Goal: Task Accomplishment & Management: Complete application form

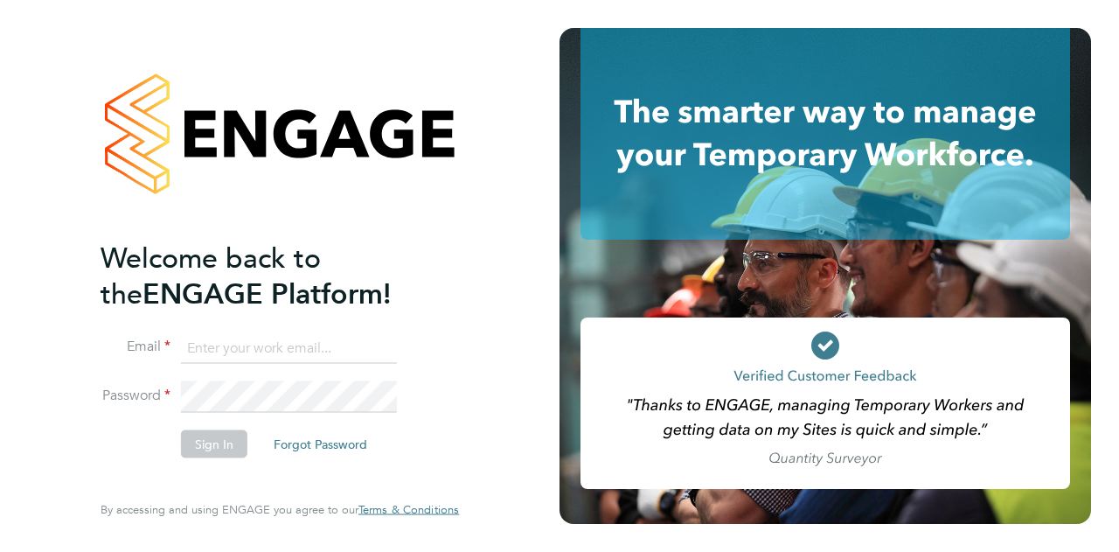
type input "[PERSON_NAME][EMAIL_ADDRESS][DOMAIN_NAME]"
click at [217, 429] on button "Sign In" at bounding box center [214, 443] width 66 height 28
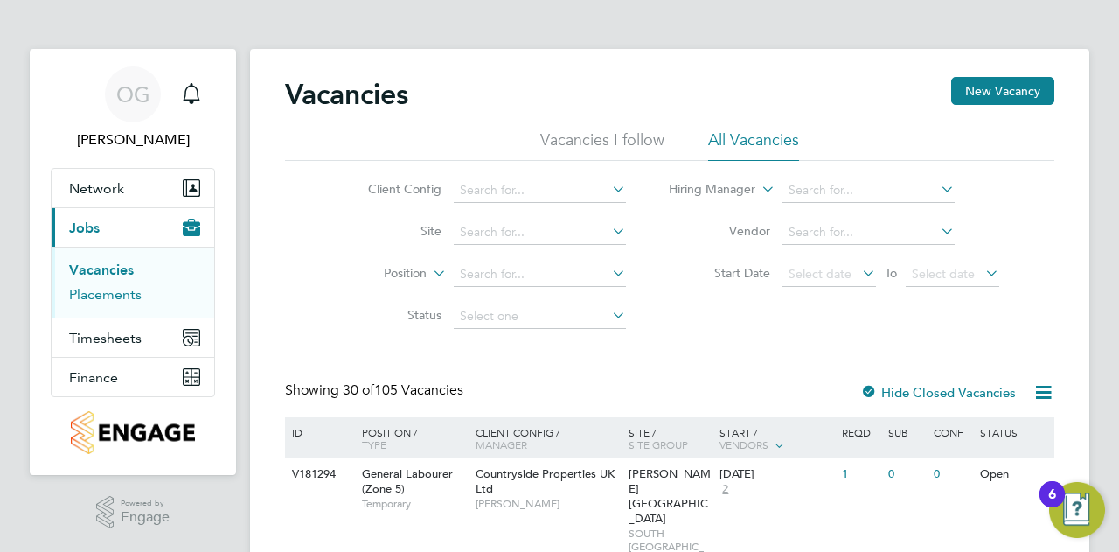
click at [127, 293] on link "Placements" at bounding box center [105, 294] width 73 height 17
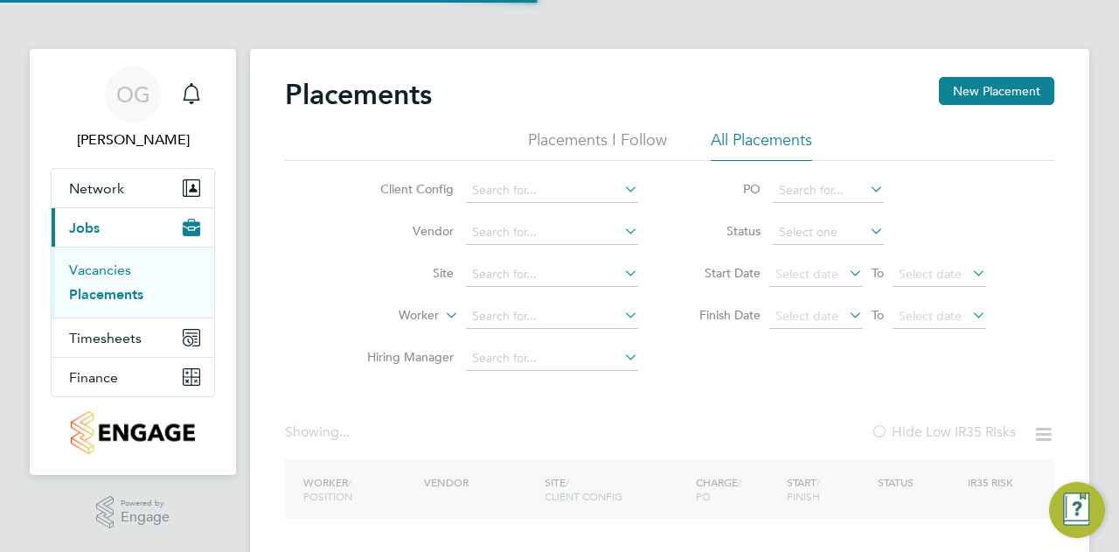
click at [105, 264] on link "Vacancies" at bounding box center [100, 269] width 62 height 17
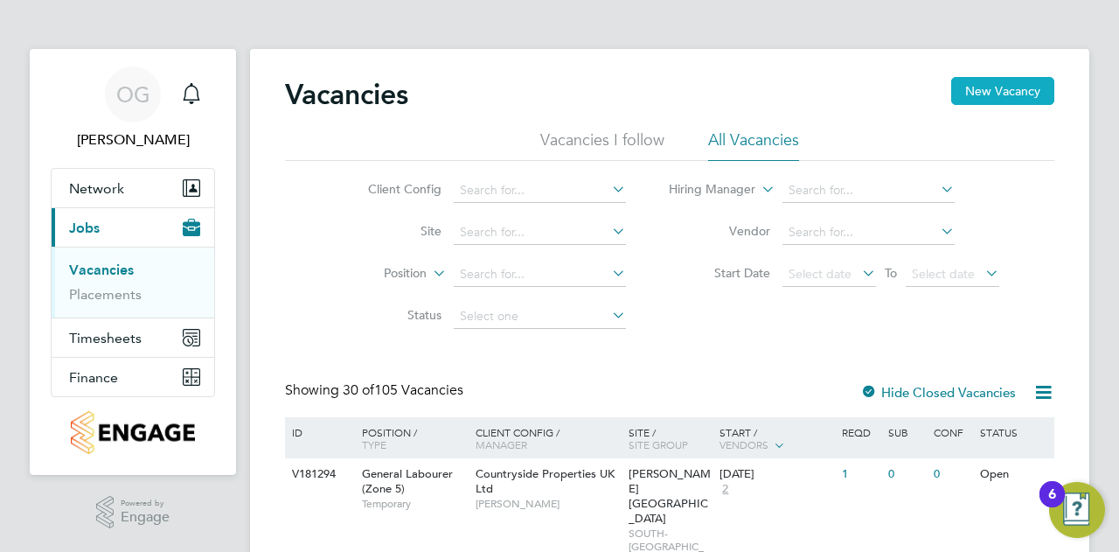
click at [963, 92] on button "New Vacancy" at bounding box center [1002, 91] width 103 height 28
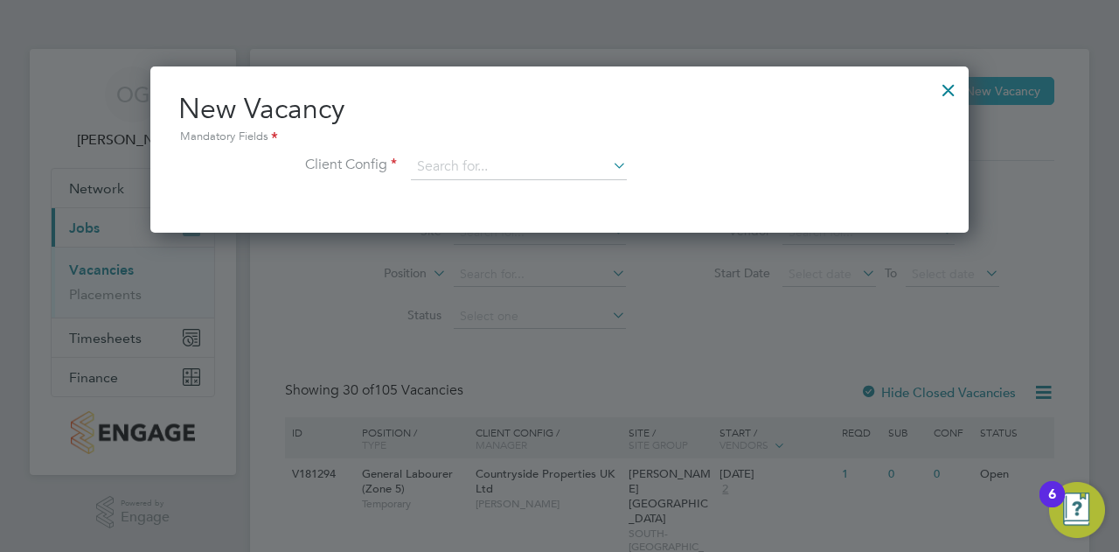
scroll to position [165, 818]
click at [469, 157] on input at bounding box center [519, 167] width 216 height 26
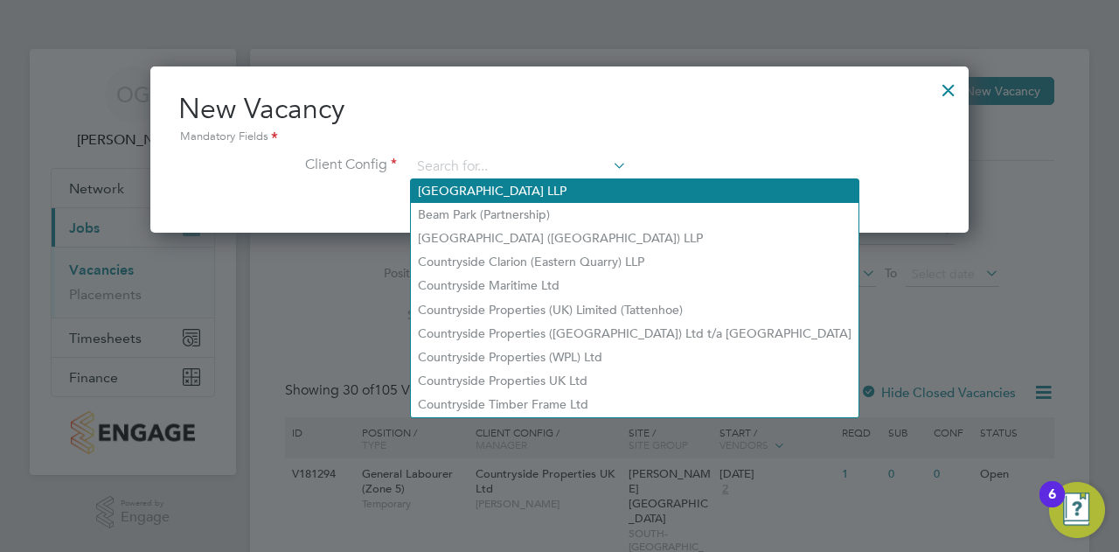
click at [491, 184] on li "[GEOGRAPHIC_DATA] LLP" at bounding box center [635, 191] width 448 height 24
type input "[GEOGRAPHIC_DATA] LLP"
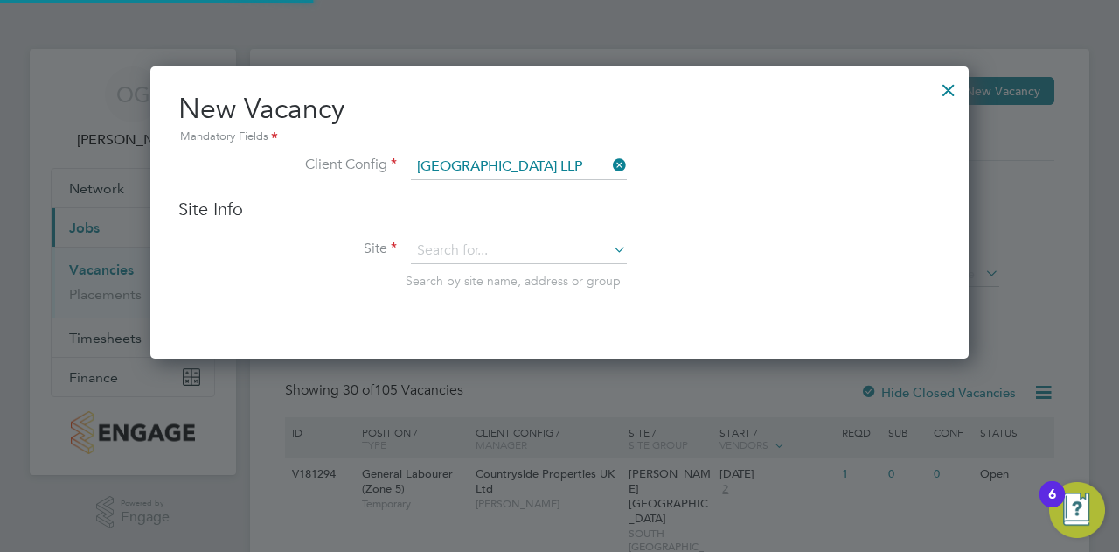
scroll to position [291, 818]
click at [481, 254] on input at bounding box center [519, 251] width 216 height 26
click at [484, 298] on li "[GEOGRAPHIC_DATA] Phase 9.3/5/6" at bounding box center [520, 298] width 219 height 24
type input "[GEOGRAPHIC_DATA] Phase 9.3/5/6"
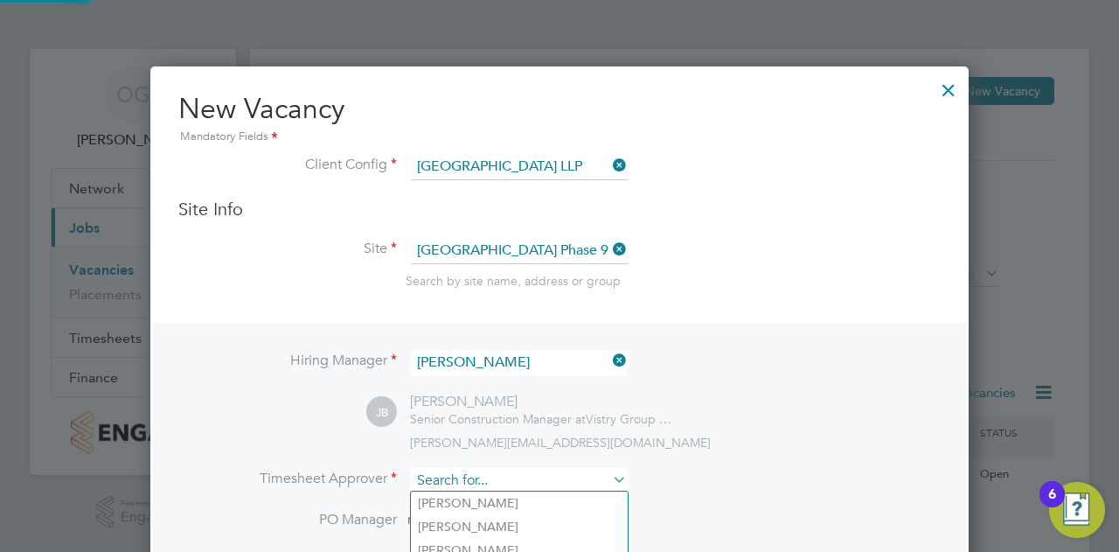
click at [491, 476] on input at bounding box center [519, 480] width 216 height 25
type input "[PERSON_NAME]"
click at [1049, 259] on div at bounding box center [559, 276] width 1119 height 552
click at [609, 359] on icon at bounding box center [609, 360] width 0 height 24
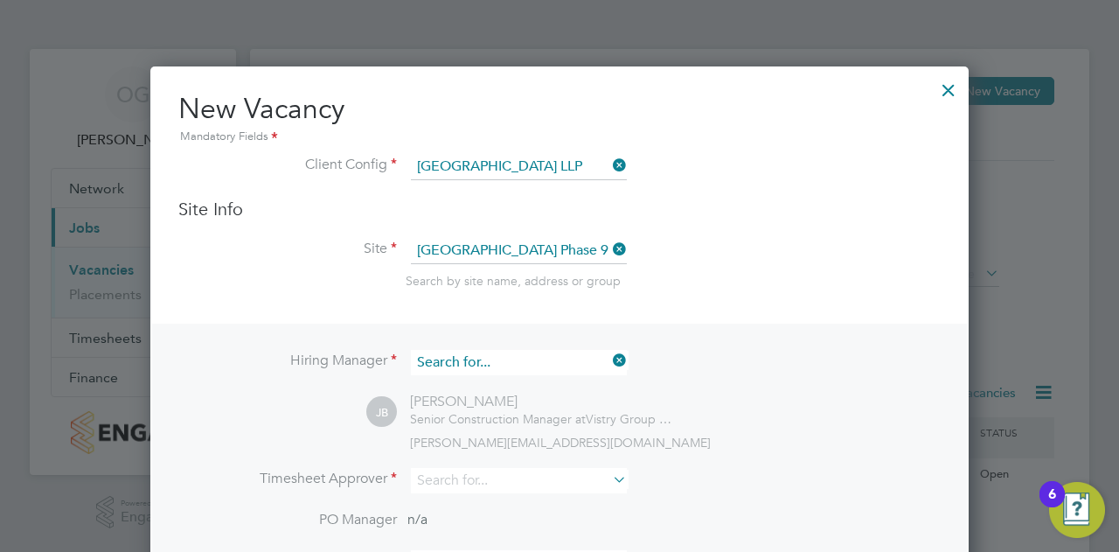
scroll to position [9, 9]
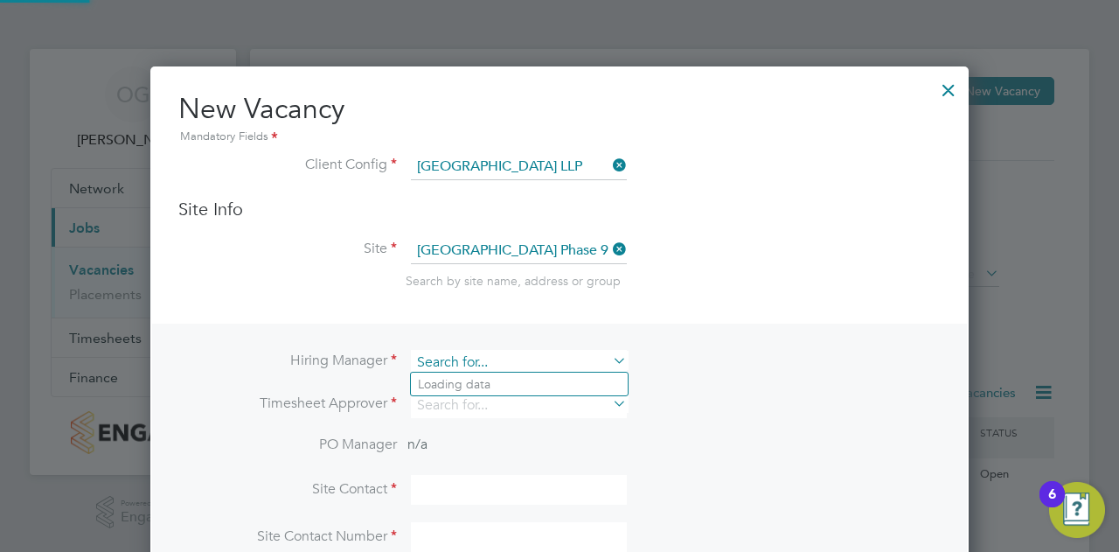
click at [549, 355] on input at bounding box center [519, 362] width 216 height 25
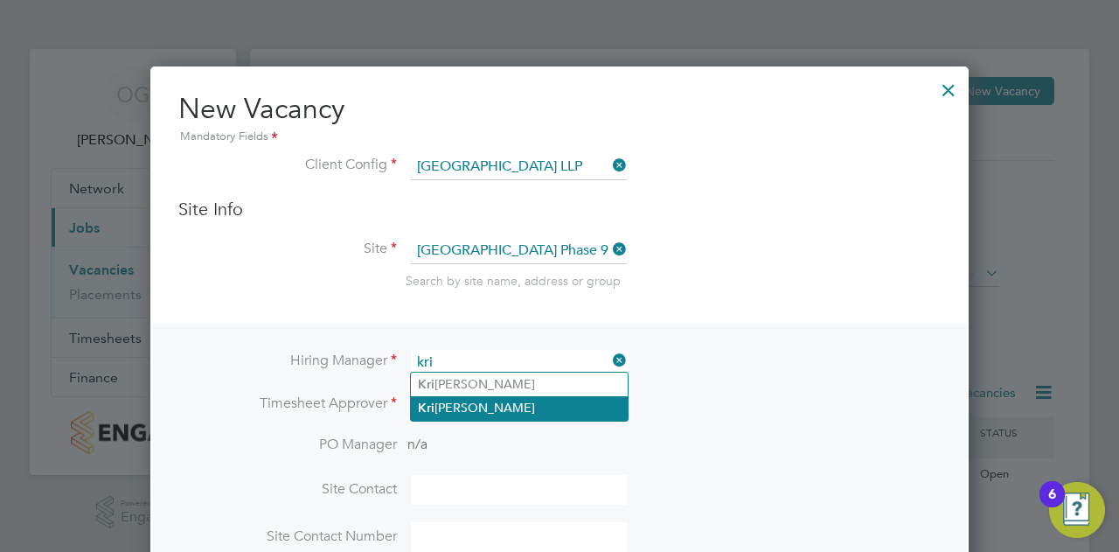
click at [504, 402] on li "[PERSON_NAME]" at bounding box center [519, 408] width 217 height 24
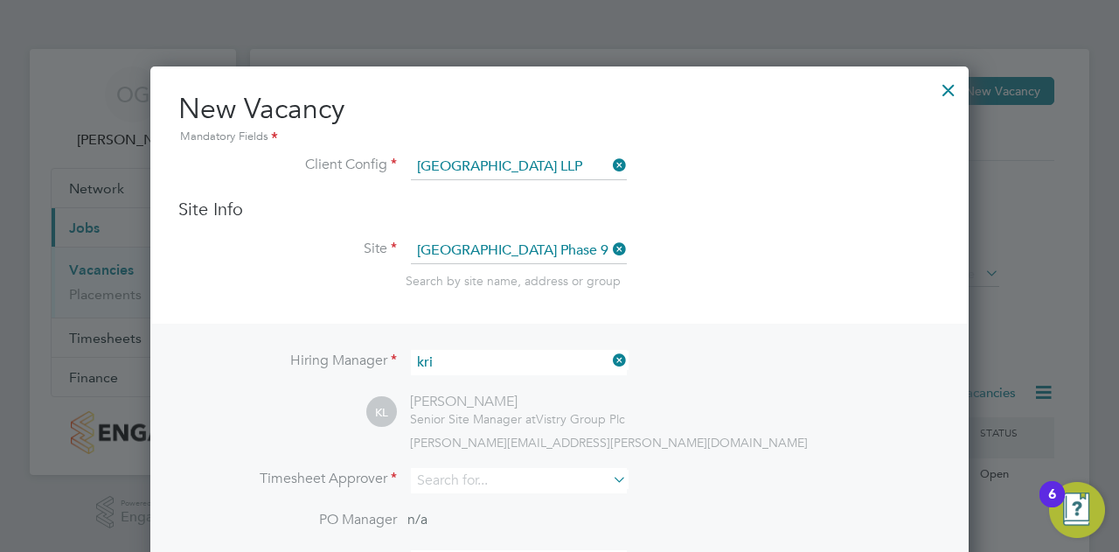
type input "[PERSON_NAME]"
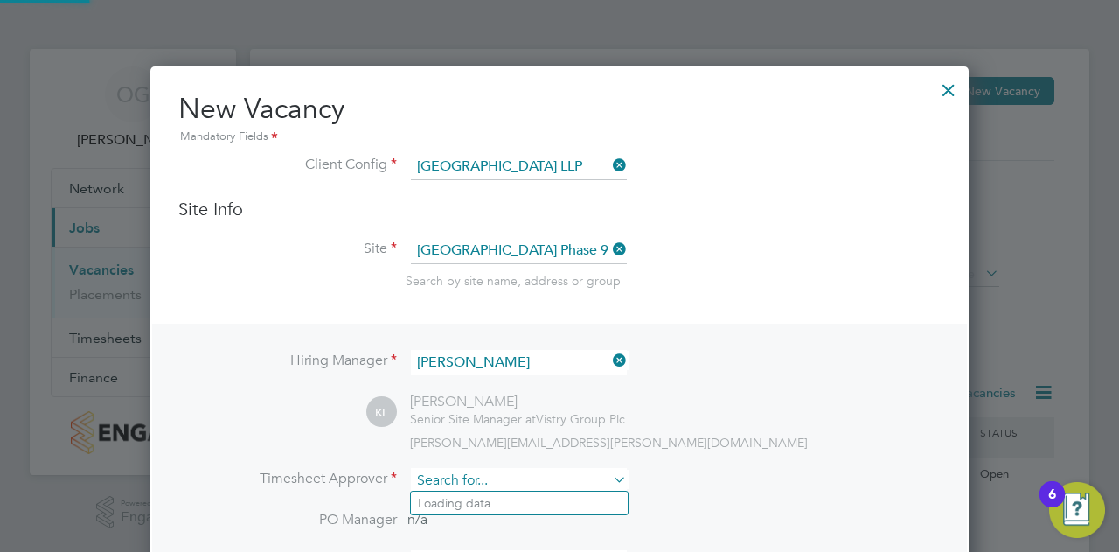
click at [484, 469] on input at bounding box center [519, 480] width 216 height 25
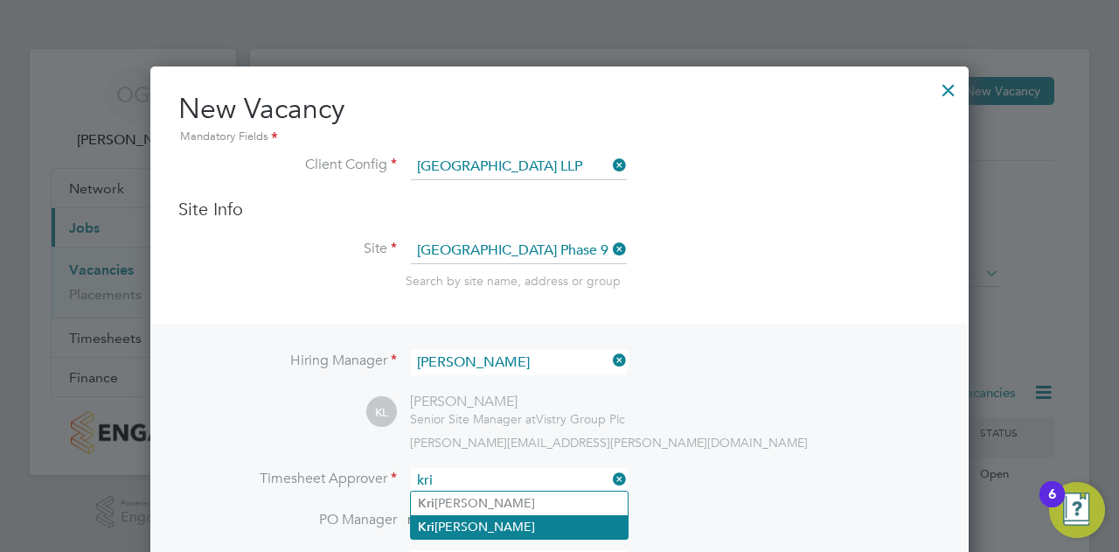
click at [486, 518] on li "[PERSON_NAME]" at bounding box center [519, 527] width 217 height 24
type input "[PERSON_NAME]"
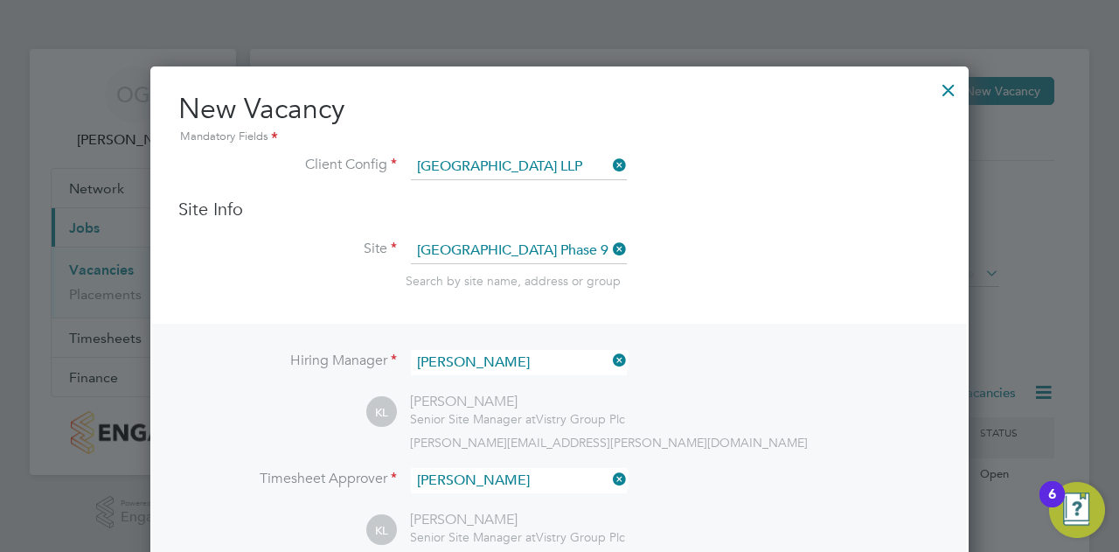
scroll to position [797, 818]
click at [870, 460] on div "Hiring Manager [PERSON_NAME] [PERSON_NAME] [PERSON_NAME] Senior Site Manager at…" at bounding box center [559, 526] width 815 height 406
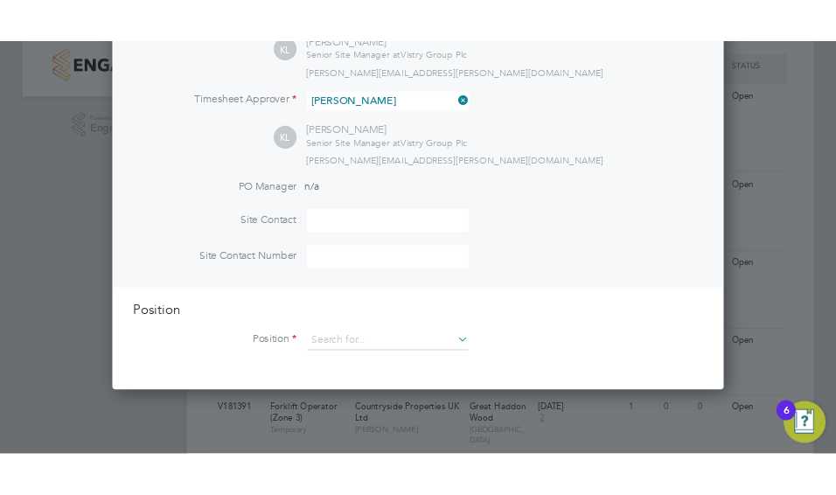
scroll to position [420, 0]
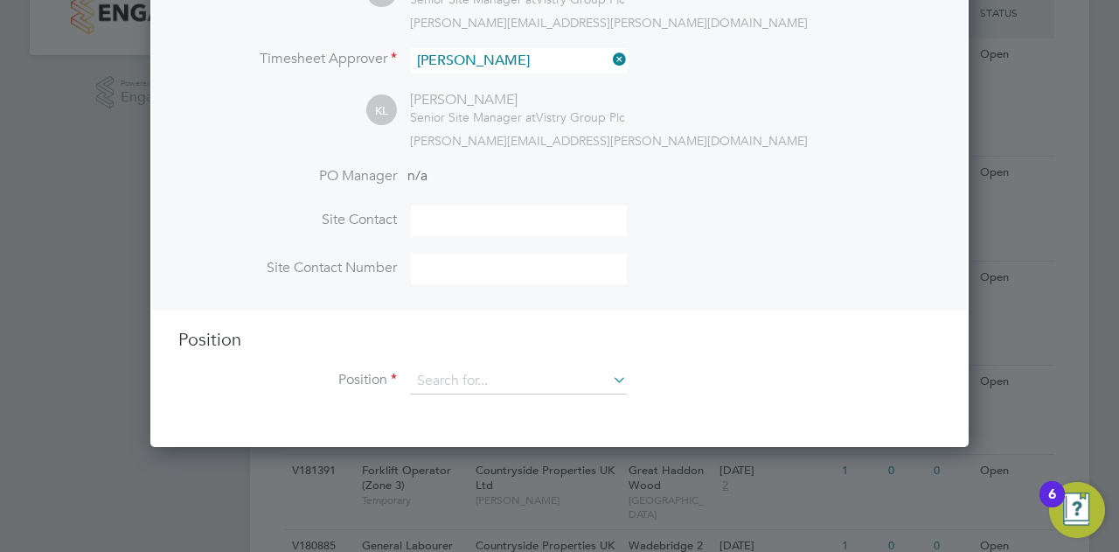
click at [470, 395] on li "Position" at bounding box center [559, 390] width 762 height 44
click at [467, 382] on input at bounding box center [519, 381] width 216 height 26
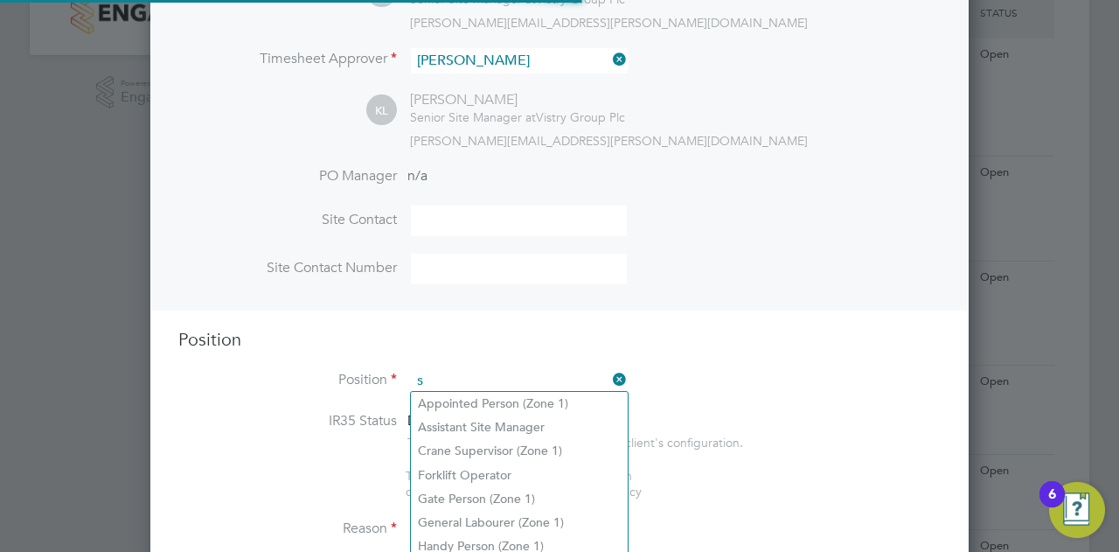
scroll to position [2500, 818]
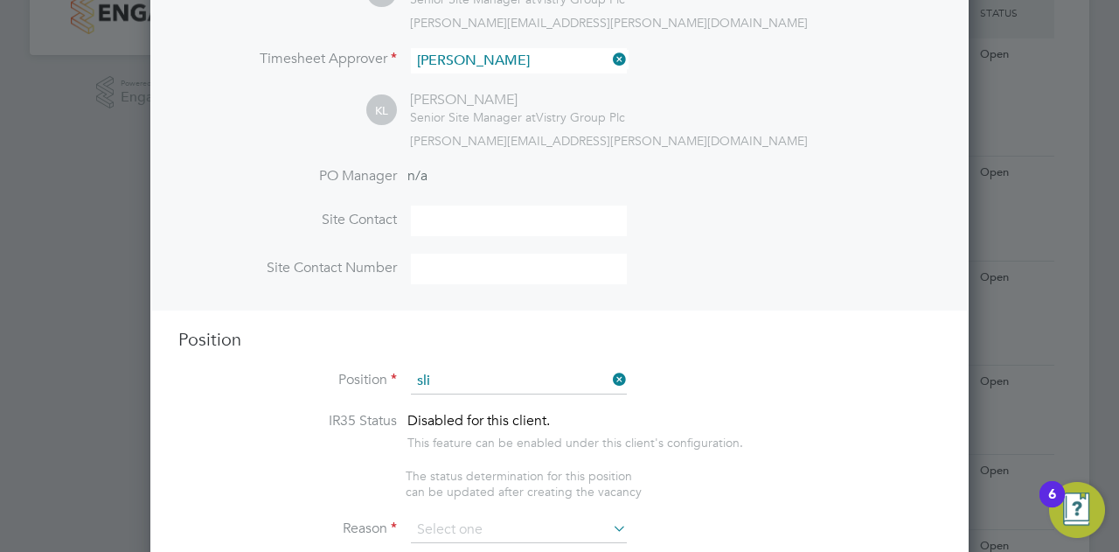
click at [469, 405] on li "Sli nger & [PERSON_NAME]-person (Zone 1)" at bounding box center [519, 404] width 217 height 24
type input "Slinger & Banks-person (Zone 1)"
type textarea "- You will be responsible for directing the movement and loading/unloading the …"
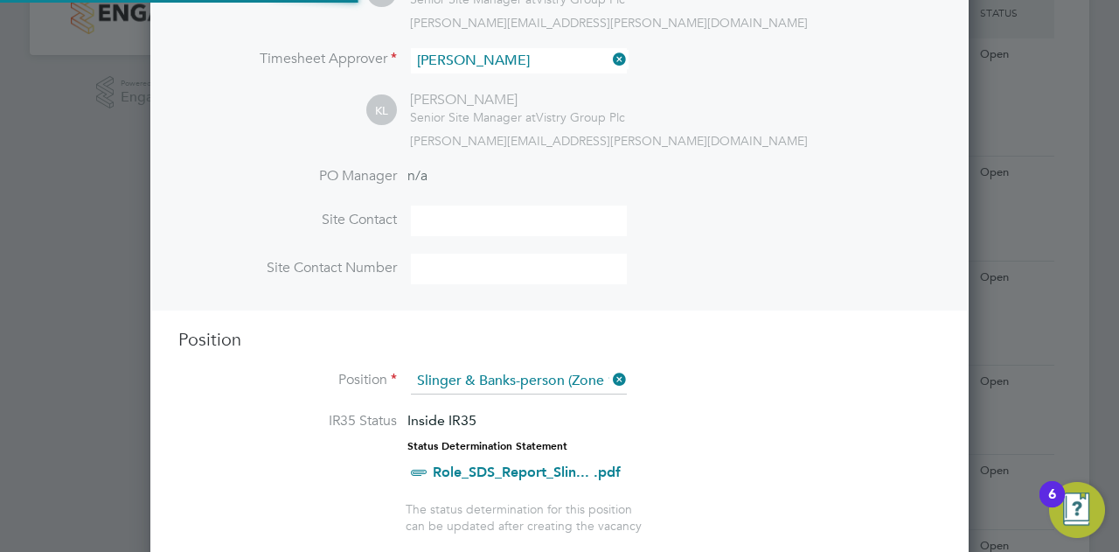
scroll to position [52, 91]
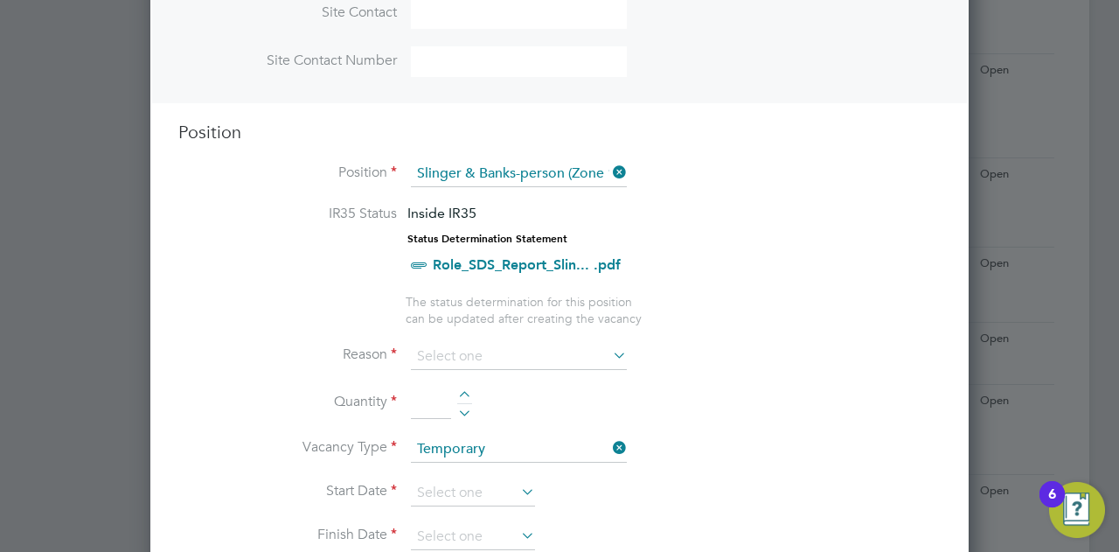
scroll to position [629, 0]
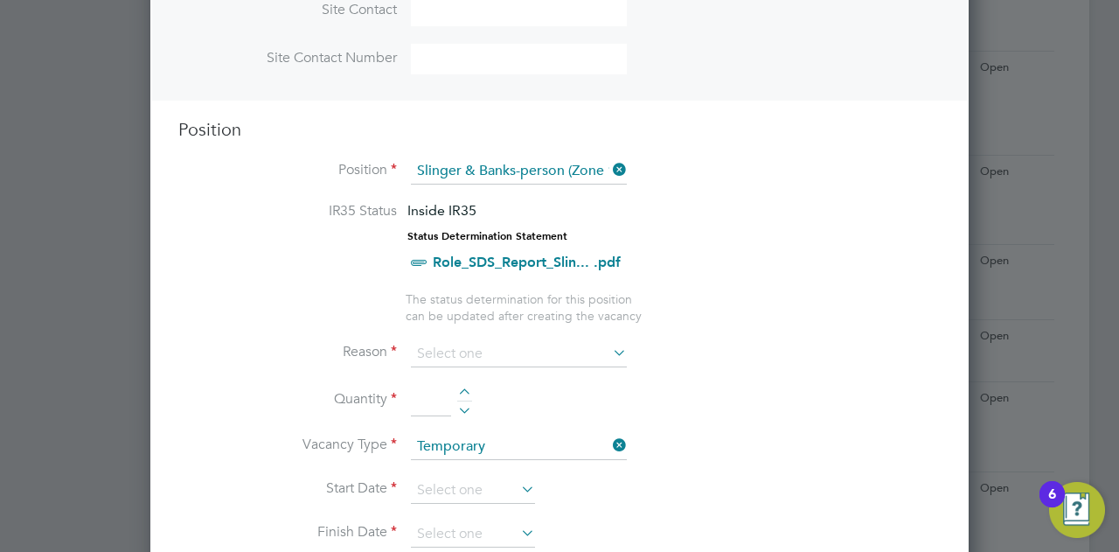
click at [491, 522] on li "Vacant Role" at bounding box center [519, 512] width 217 height 23
type input "Vacant Role"
click at [423, 391] on input at bounding box center [431, 400] width 40 height 31
type input "2"
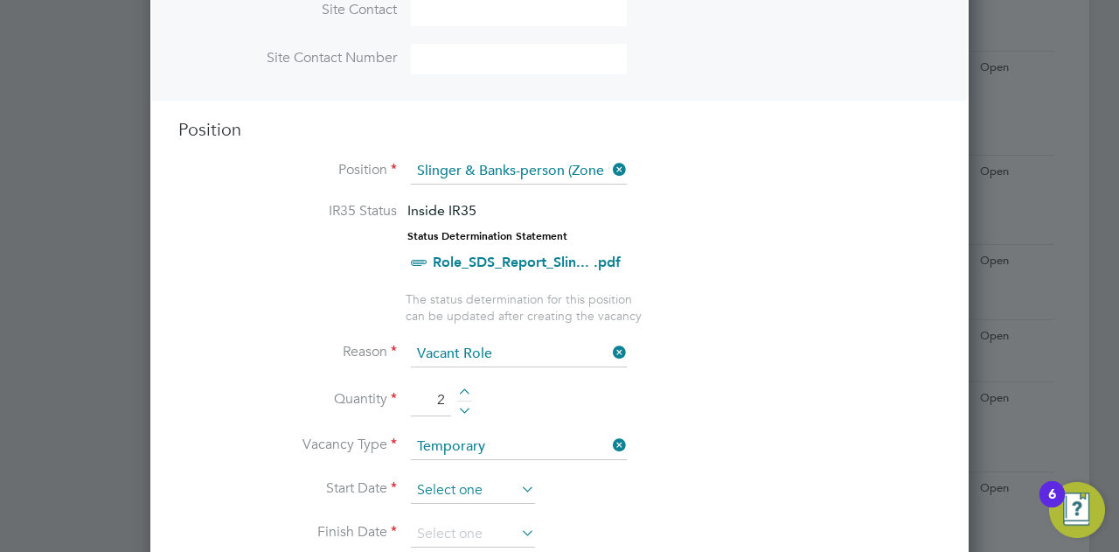
scroll to position [637, 0]
click at [462, 490] on input at bounding box center [473, 490] width 124 height 26
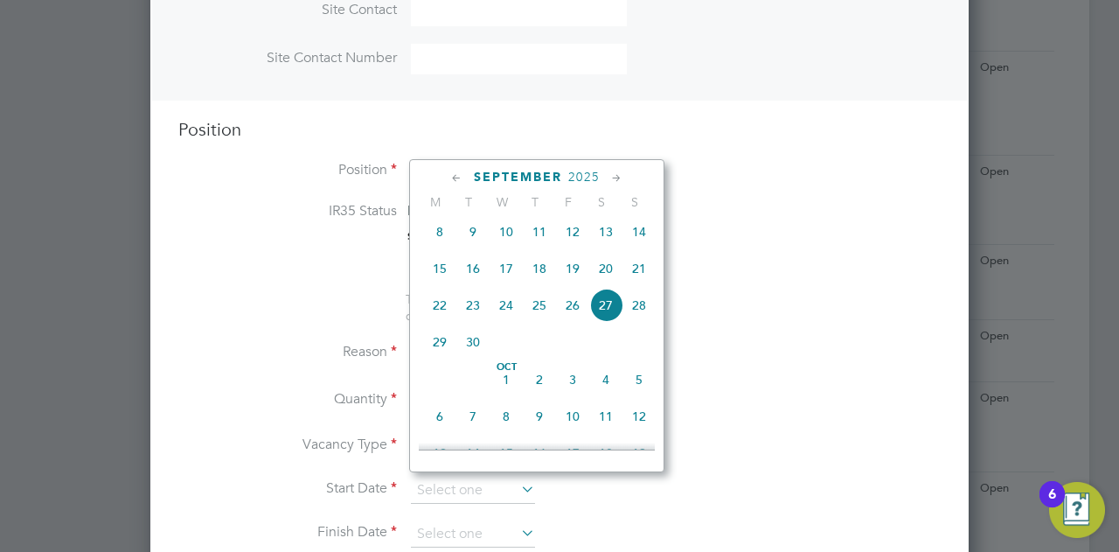
click at [565, 275] on span "19" at bounding box center [572, 268] width 33 height 33
type input "[DATE]"
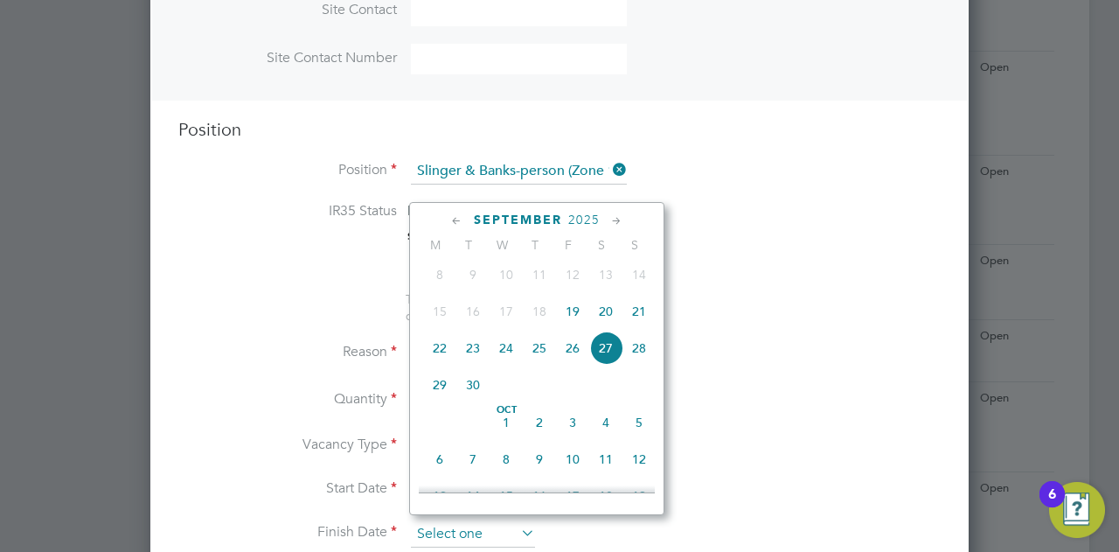
click at [490, 521] on input at bounding box center [473, 534] width 124 height 26
click at [609, 323] on span "20" at bounding box center [605, 311] width 33 height 33
type input "[DATE]"
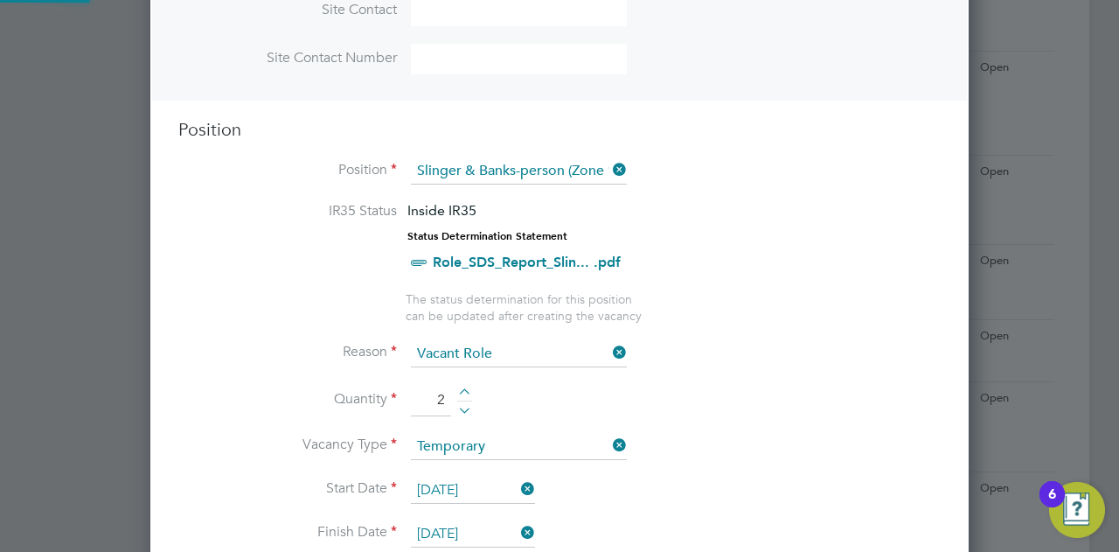
scroll to position [30, 164]
click at [804, 505] on li "Start Date [DATE]" at bounding box center [559, 499] width 762 height 44
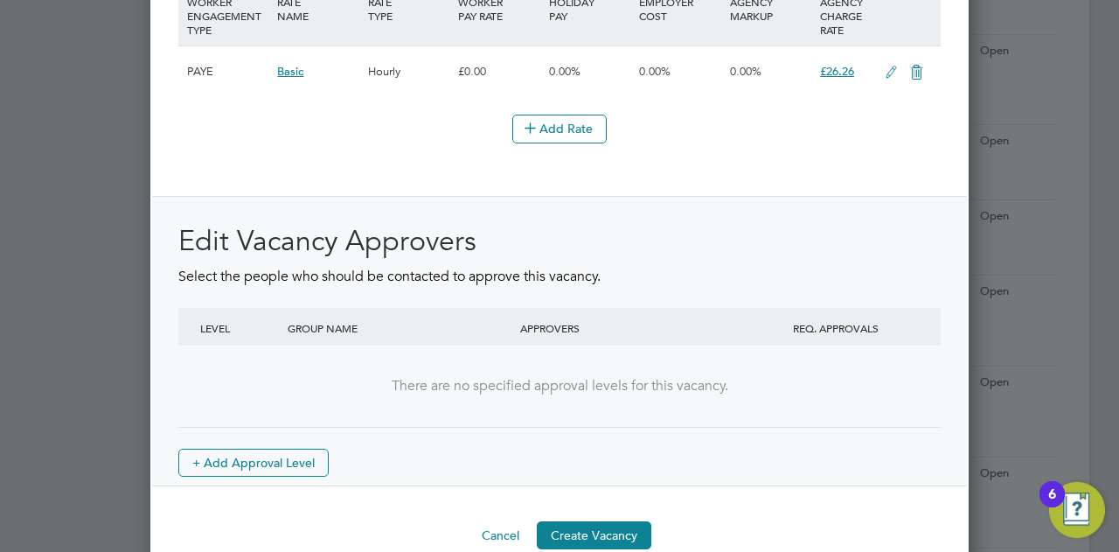
scroll to position [2168, 0]
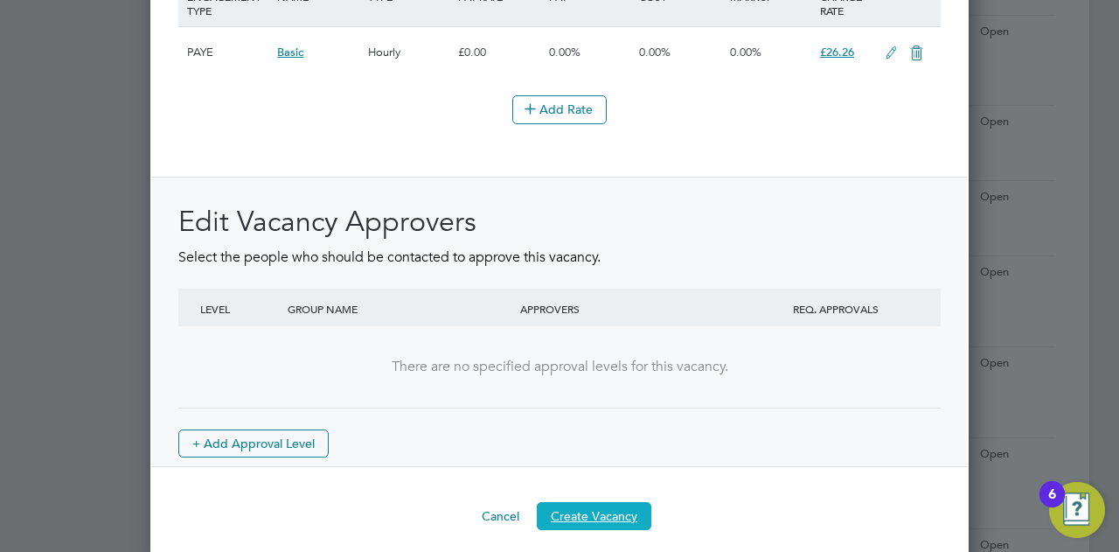
click at [589, 502] on button "Create Vacancy" at bounding box center [594, 516] width 115 height 28
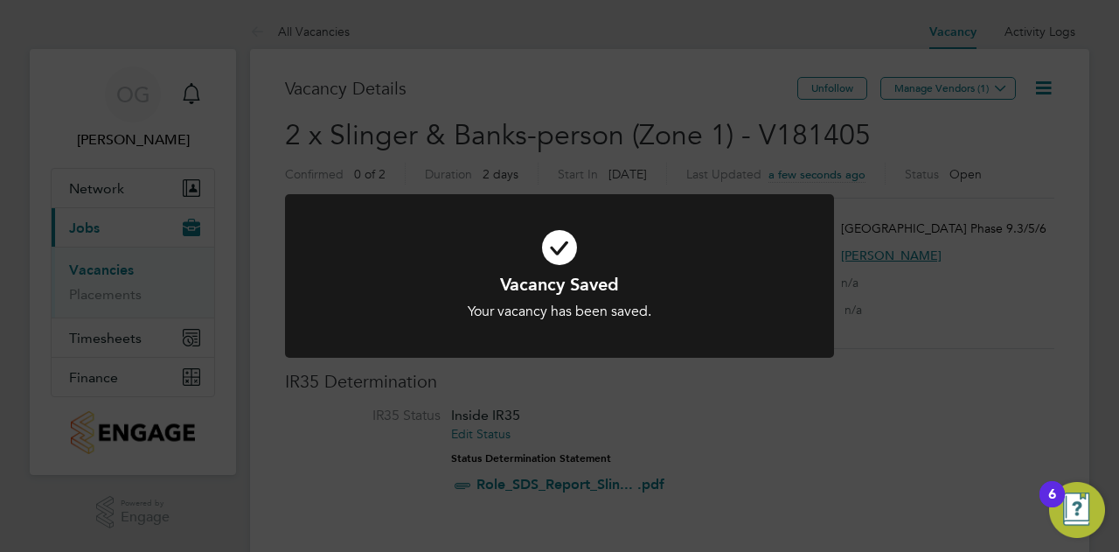
click at [986, 84] on div "Vacancy Saved Your vacancy has been saved. Cancel Okay" at bounding box center [559, 276] width 1119 height 552
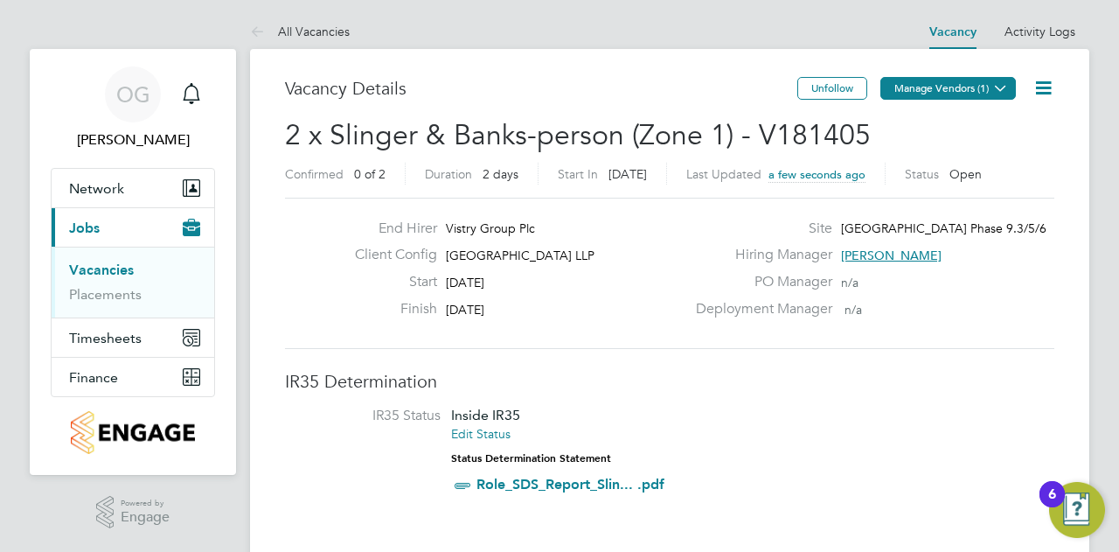
click at [986, 85] on button "Manage Vendors (1)" at bounding box center [947, 88] width 135 height 23
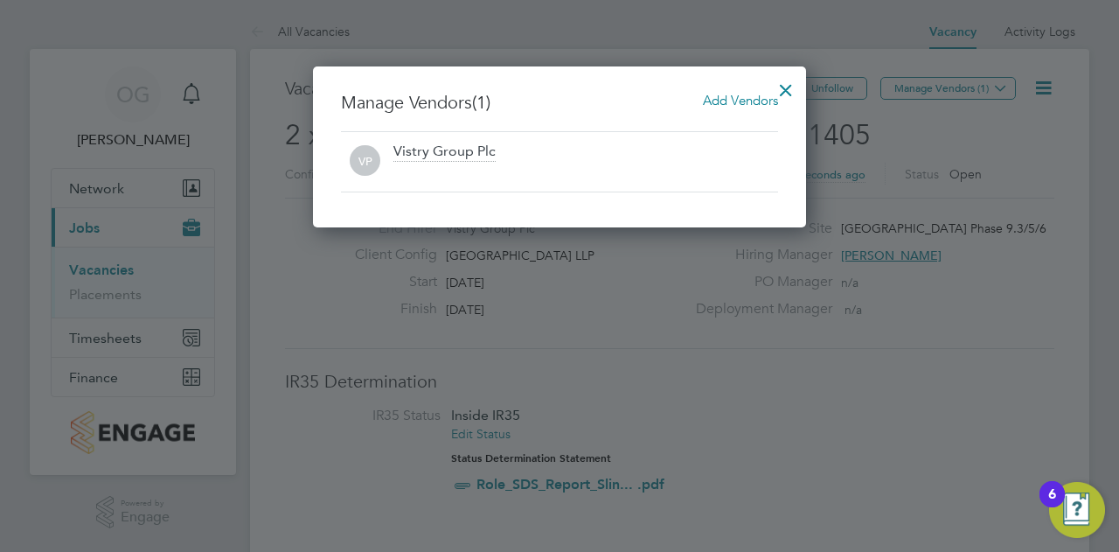
click at [740, 85] on div "Manage Vendors (1) Add Vendors VP Vistry Group Plc" at bounding box center [559, 146] width 493 height 161
click at [739, 94] on span "Add Vendors" at bounding box center [740, 100] width 75 height 17
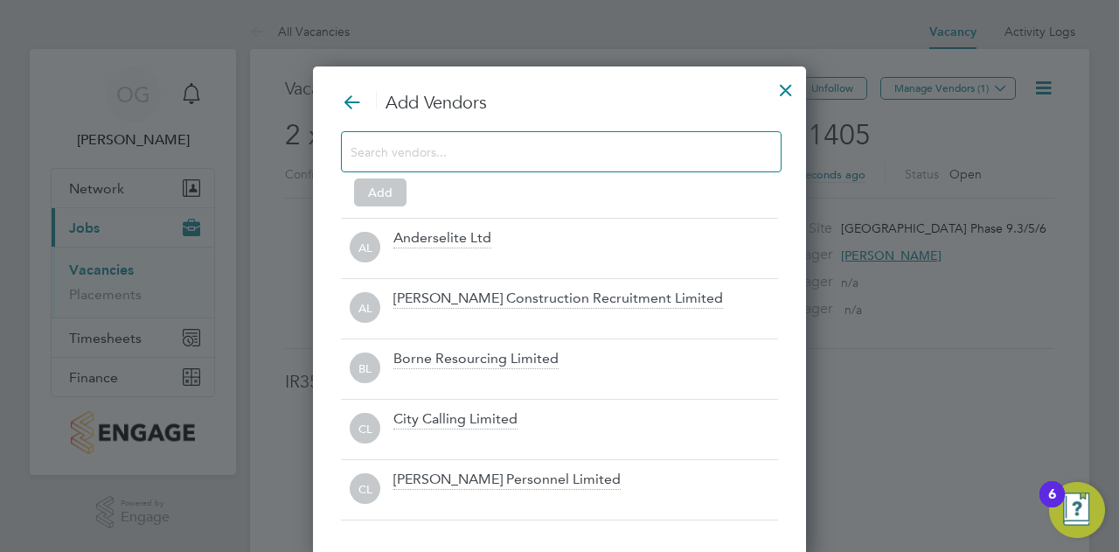
click at [474, 160] on input at bounding box center [547, 151] width 393 height 23
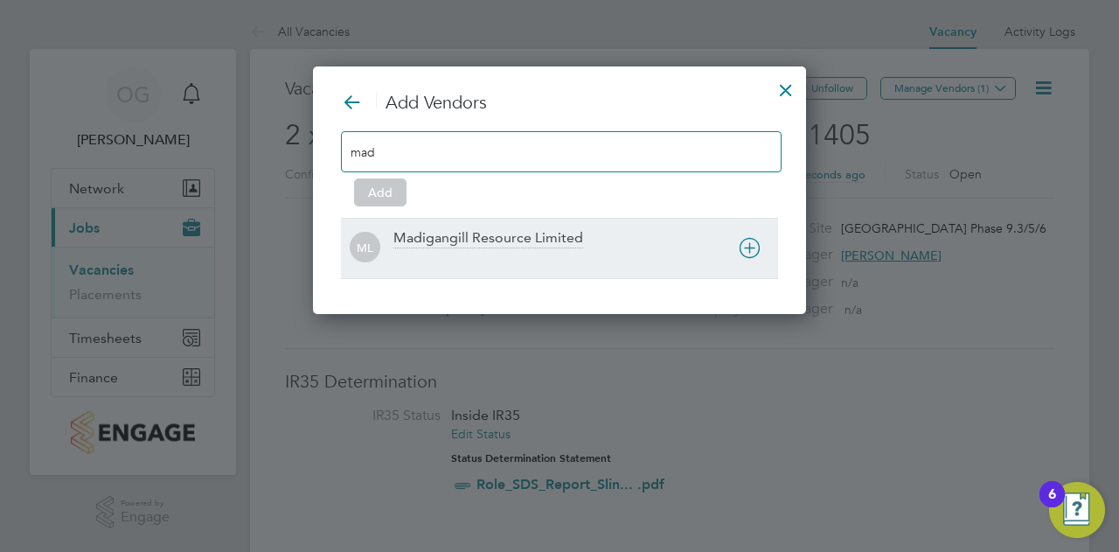
type input "mad"
click at [448, 251] on div at bounding box center [585, 259] width 385 height 17
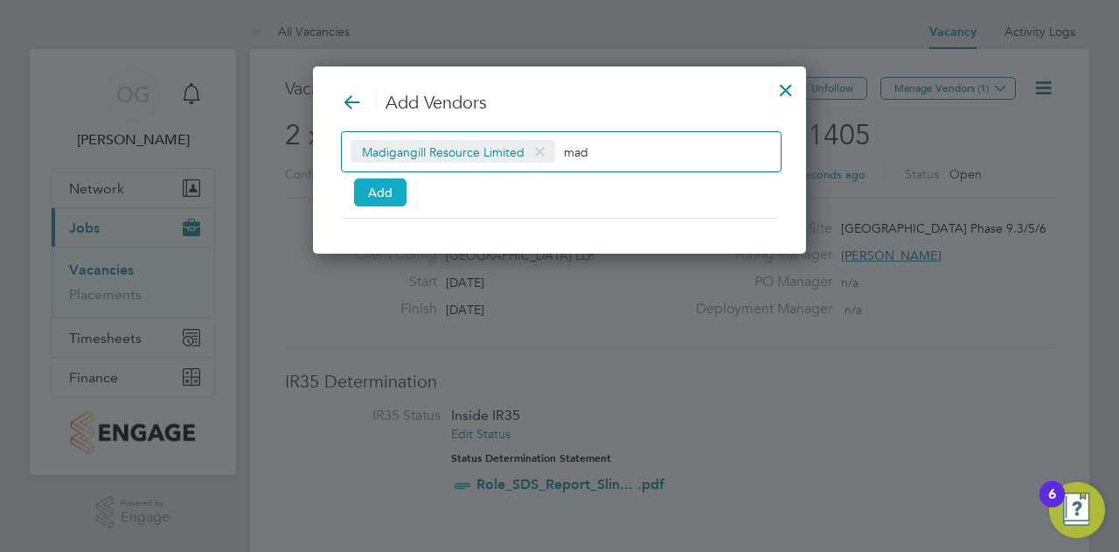
click at [384, 194] on button "Add" at bounding box center [380, 192] width 52 height 28
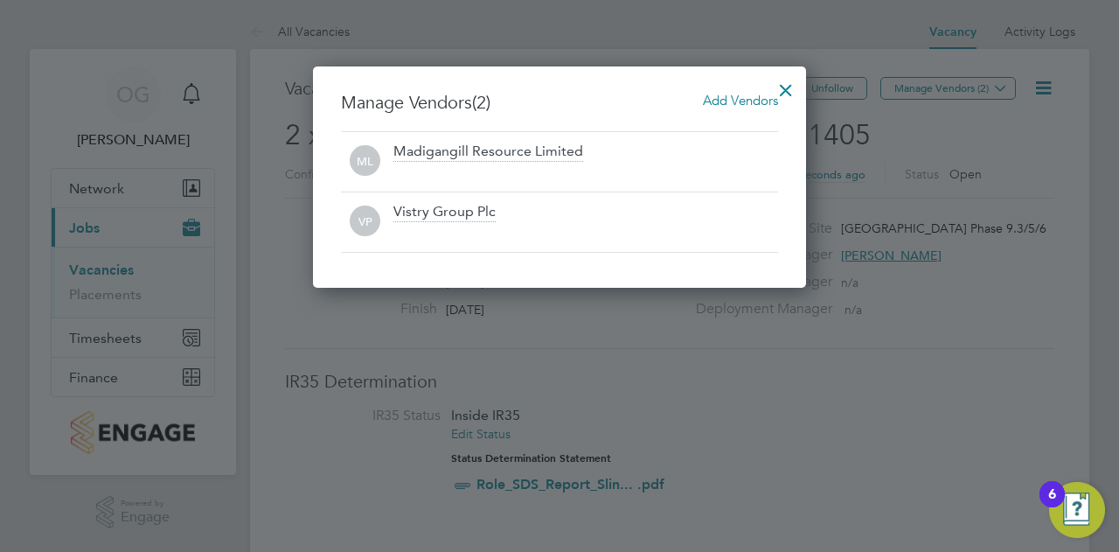
click at [779, 86] on div at bounding box center [785, 85] width 31 height 31
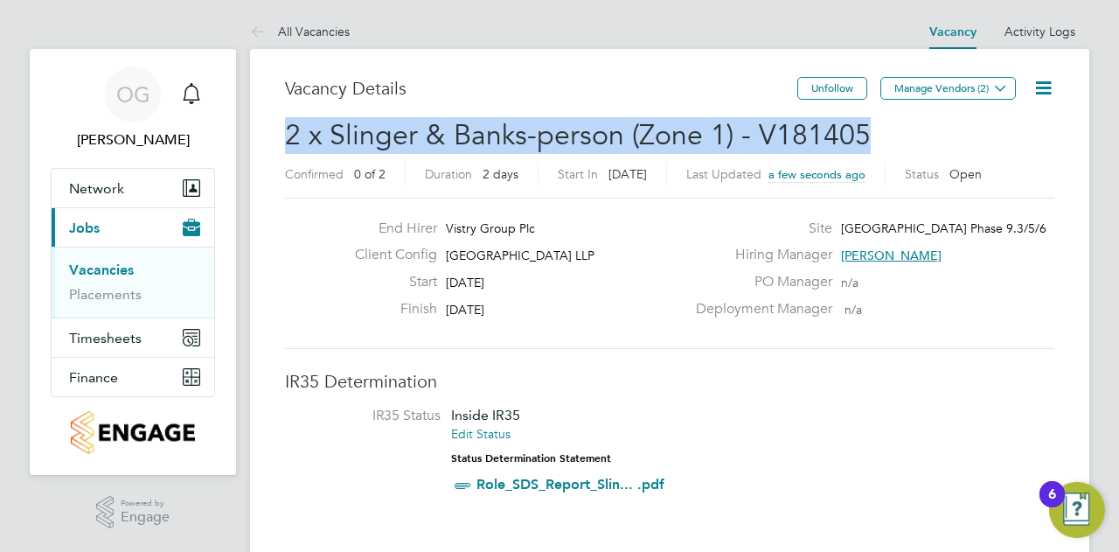
drag, startPoint x: 876, startPoint y: 153, endPoint x: 283, endPoint y: 148, distance: 592.7
copy span "2 x Slinger & Banks-person (Zone 1) - V181405"
